Goal: Task Accomplishment & Management: Complete application form

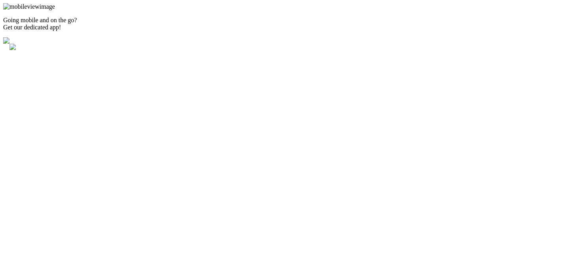
type input "402"
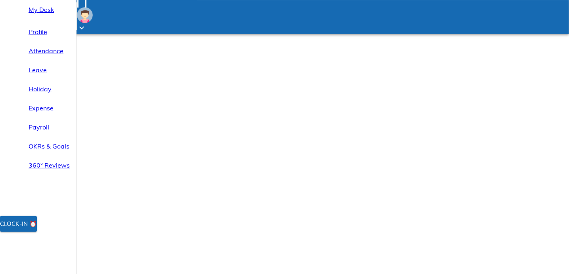
scroll to position [39, 0]
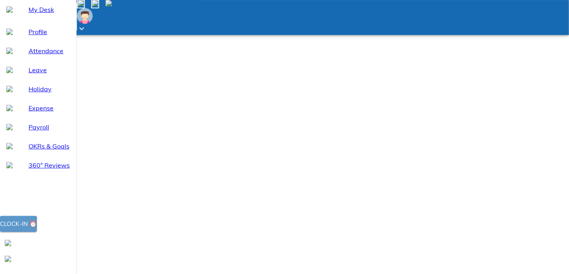
click at [37, 229] on div "Clock-in ⏰" at bounding box center [18, 224] width 37 height 10
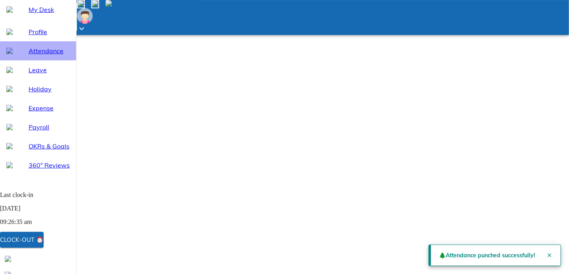
click at [36, 56] on span "Attendance" at bounding box center [49, 51] width 41 height 10
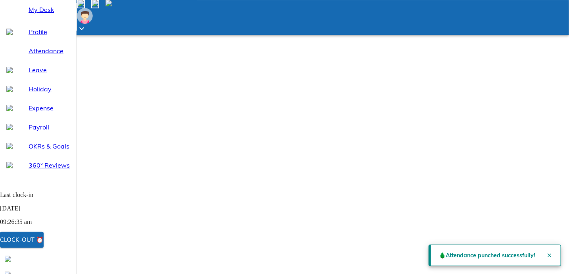
select select "9"
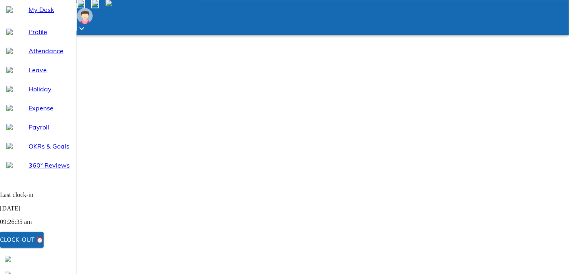
type input "2025-09-23"
type input "23"
type input "9"
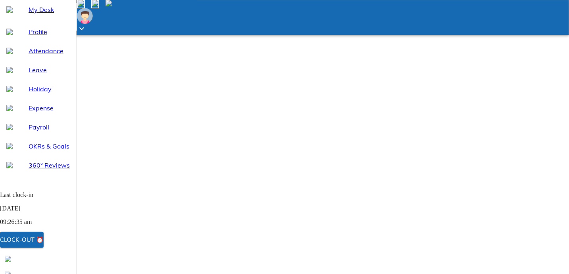
type input "2025"
type input "2025-09-23"
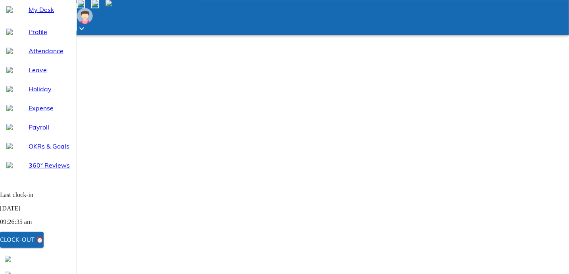
type input "23"
type input "9"
type input "2025"
type textarea "x"
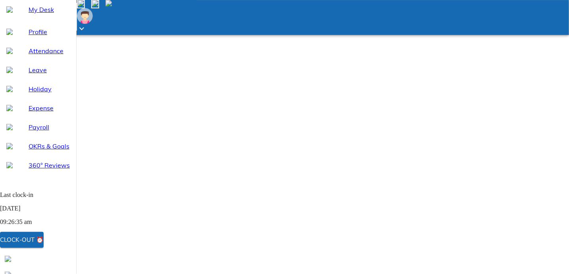
type input "20:01"
type textarea "x"
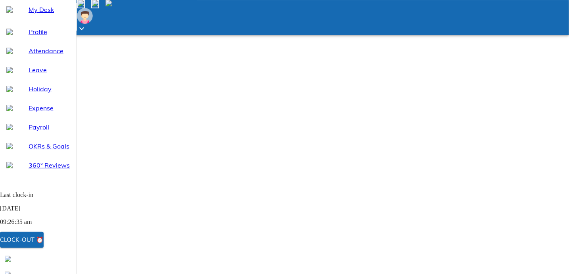
type input "20:16"
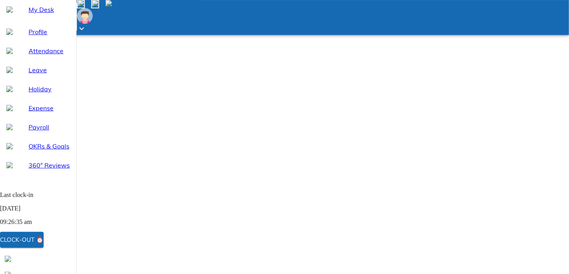
type textarea "x"
type textarea "F"
type textarea "x"
type textarea "Fo"
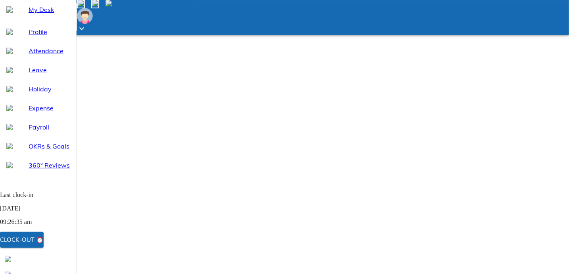
type textarea "x"
type textarea "For"
type textarea "x"
type textarea "Forg"
type textarea "x"
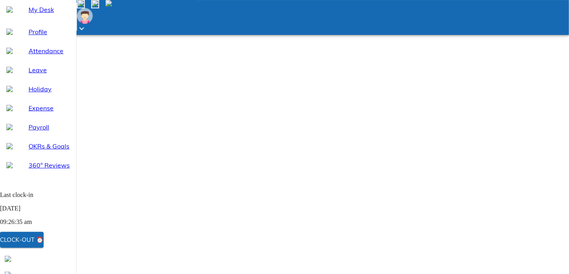
type textarea "Forgo"
type textarea "x"
type textarea "Forgot"
type textarea "x"
type textarea "Forgot"
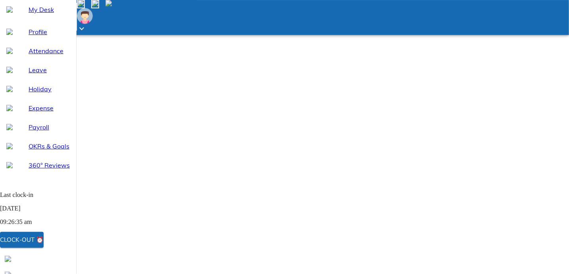
type textarea "x"
type textarea "Forgot t"
type textarea "x"
type textarea "Forgot to"
type textarea "x"
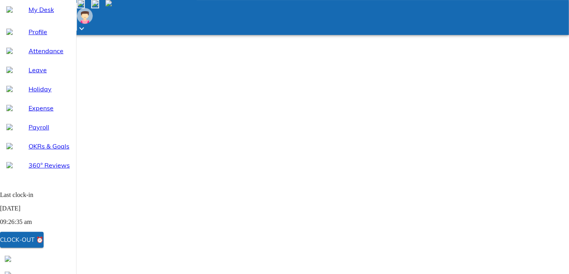
type textarea "Forgot to"
type textarea "x"
type textarea "Forgot to l"
type textarea "x"
type textarea "Forgot to lo"
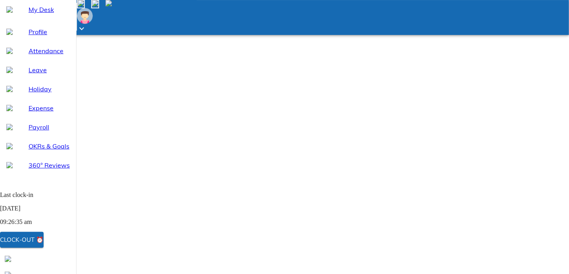
type textarea "x"
type textarea "Forgot to log"
type textarea "x"
type textarea "Forgot to logo"
type textarea "x"
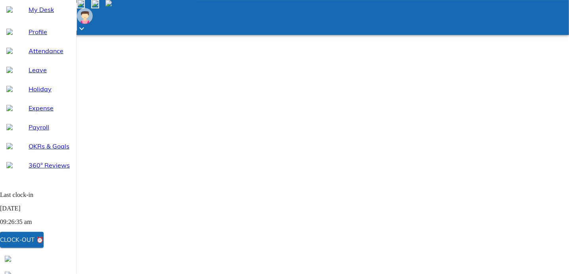
type textarea "Forgot to logou"
type textarea "x"
type textarea "Forgot to logout"
type textarea "x"
type textarea "Forgot to logout"
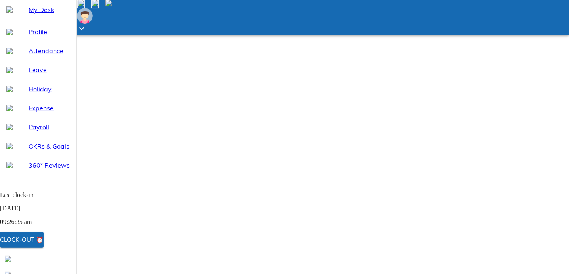
type textarea "x"
type textarea "Forgot to C"
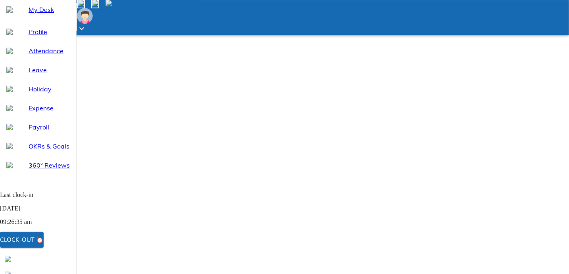
type textarea "x"
type textarea "Forgot to Cl"
type textarea "x"
type textarea "Forgot to Clo"
type textarea "x"
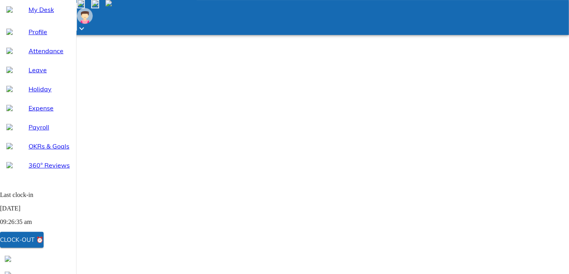
type textarea "Forgot to Cloc"
type textarea "x"
type textarea "Forgot to Clocl"
type textarea "x"
type textarea "Forgot to Cloc"
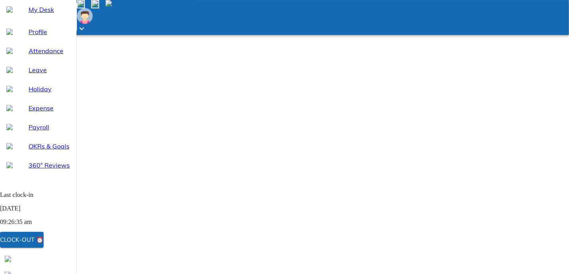
type textarea "x"
type textarea "Forgot to Clock"
type textarea "x"
type textarea "Forgot to Clock-"
type textarea "x"
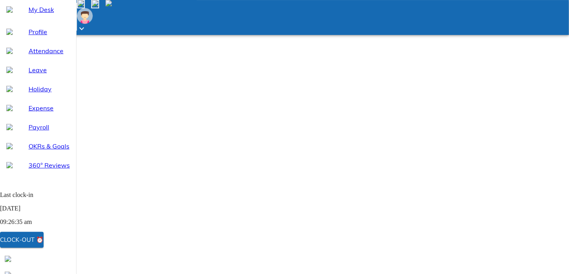
type textarea "Forgot to Clock-O"
type textarea "x"
type textarea "Forgot to Clock-Ou"
type textarea "x"
type textarea "Forgot to Clock-Out"
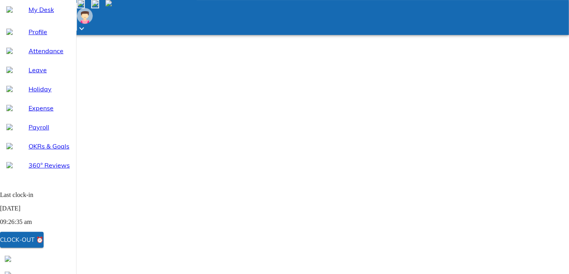
type textarea "x"
type textarea "Forgot to Clock-Out"
type textarea "x"
type textarea "Forgot to Clock-Out"
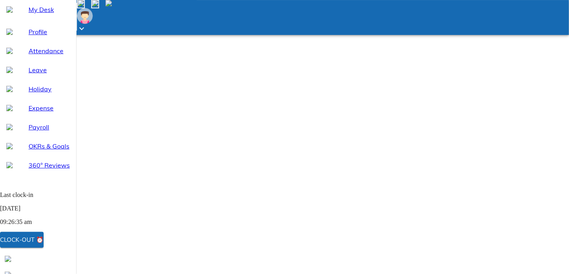
type textarea "x"
click at [98, 6] on img at bounding box center [95, 3] width 6 height 6
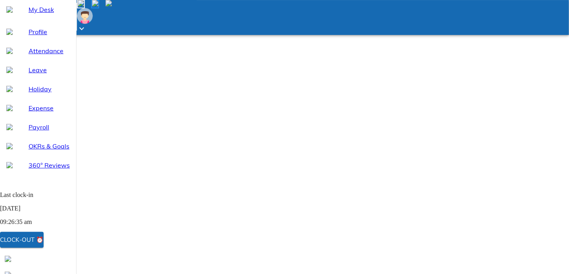
click at [59, 56] on span "Attendance" at bounding box center [49, 51] width 41 height 10
select select "9"
click at [86, 24] on icon at bounding box center [82, 29] width 10 height 10
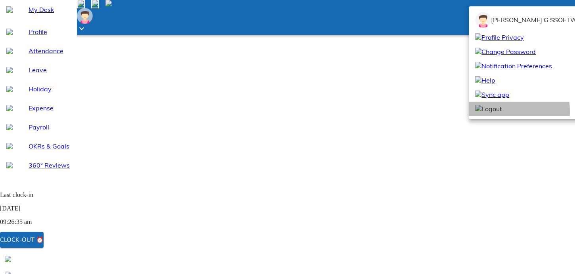
click at [494, 113] on span "Logout" at bounding box center [488, 109] width 27 height 10
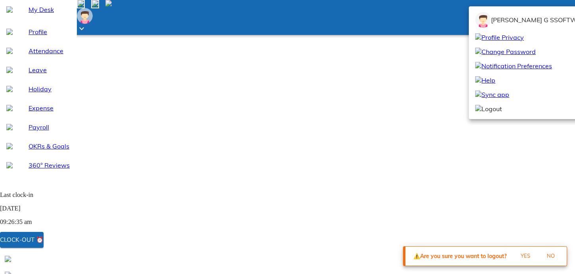
click at [518, 253] on span "Yes" at bounding box center [525, 255] width 21 height 9
